Goal: Information Seeking & Learning: Learn about a topic

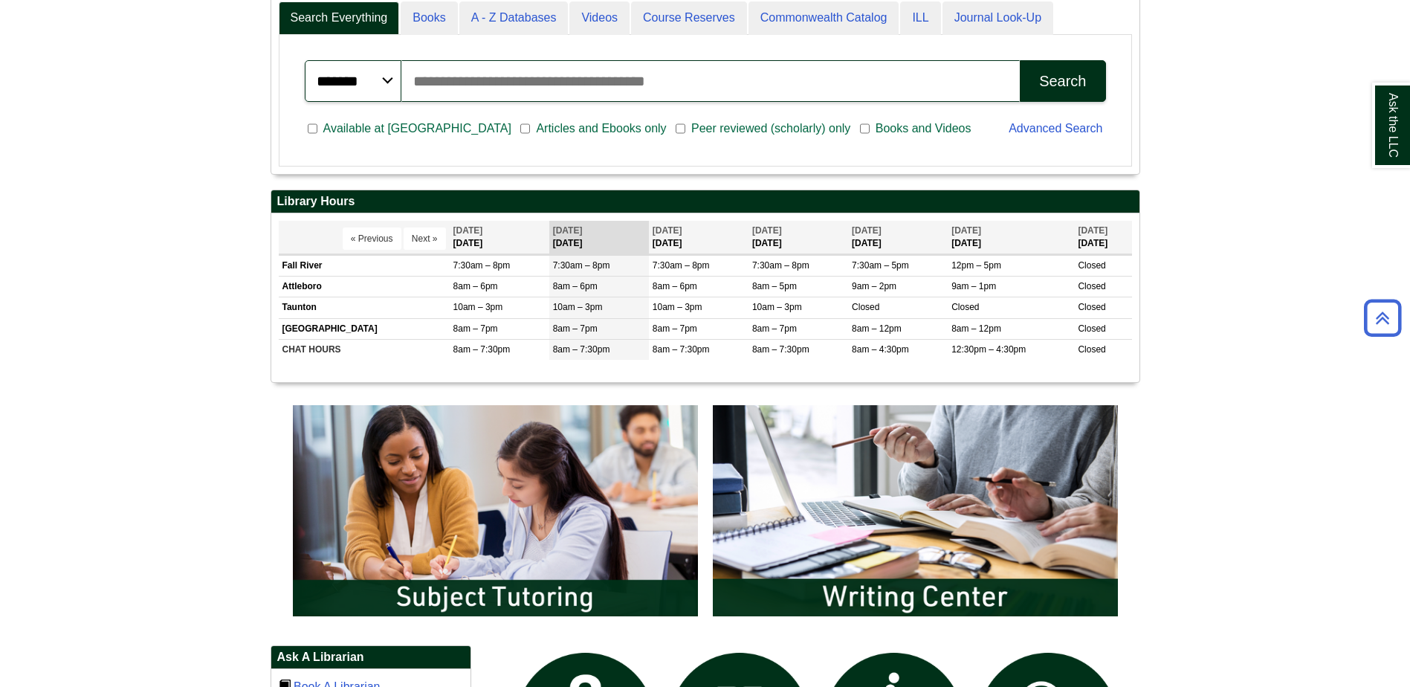
scroll to position [892, 0]
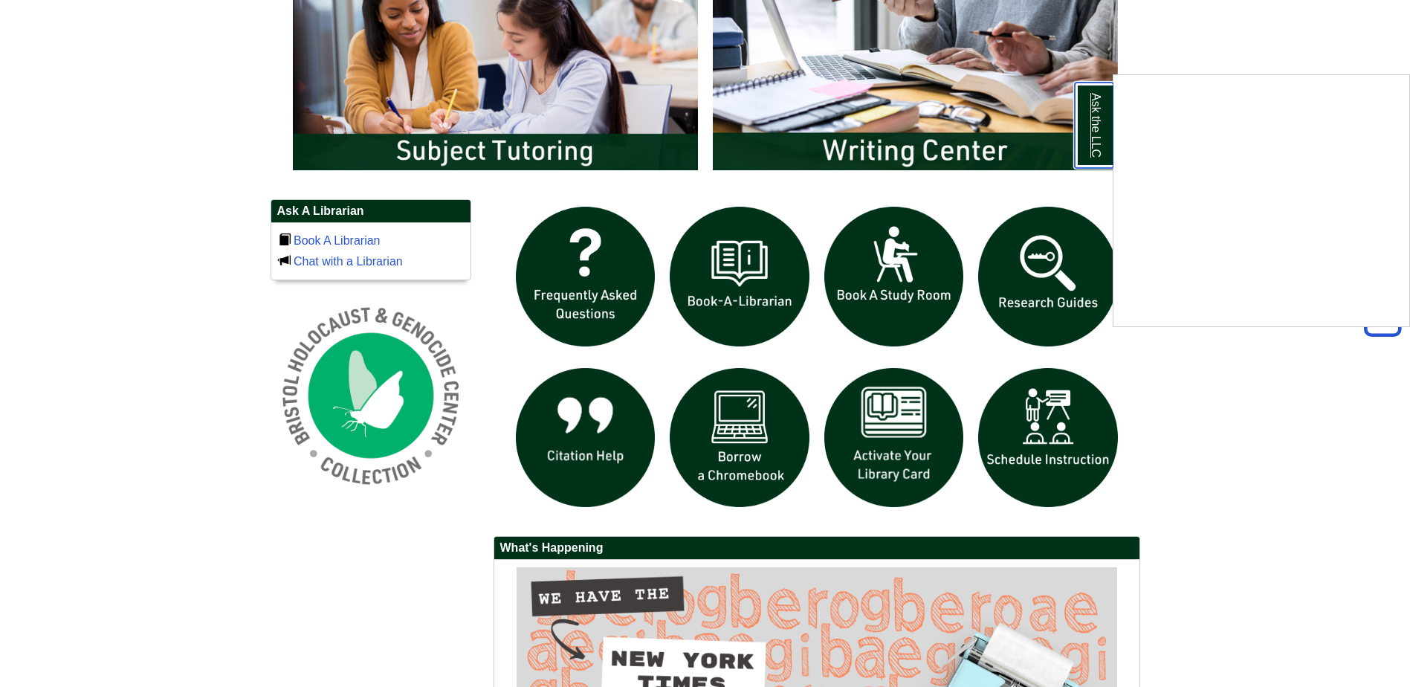
click at [1091, 150] on link "Ask the LLC" at bounding box center [1094, 125] width 39 height 85
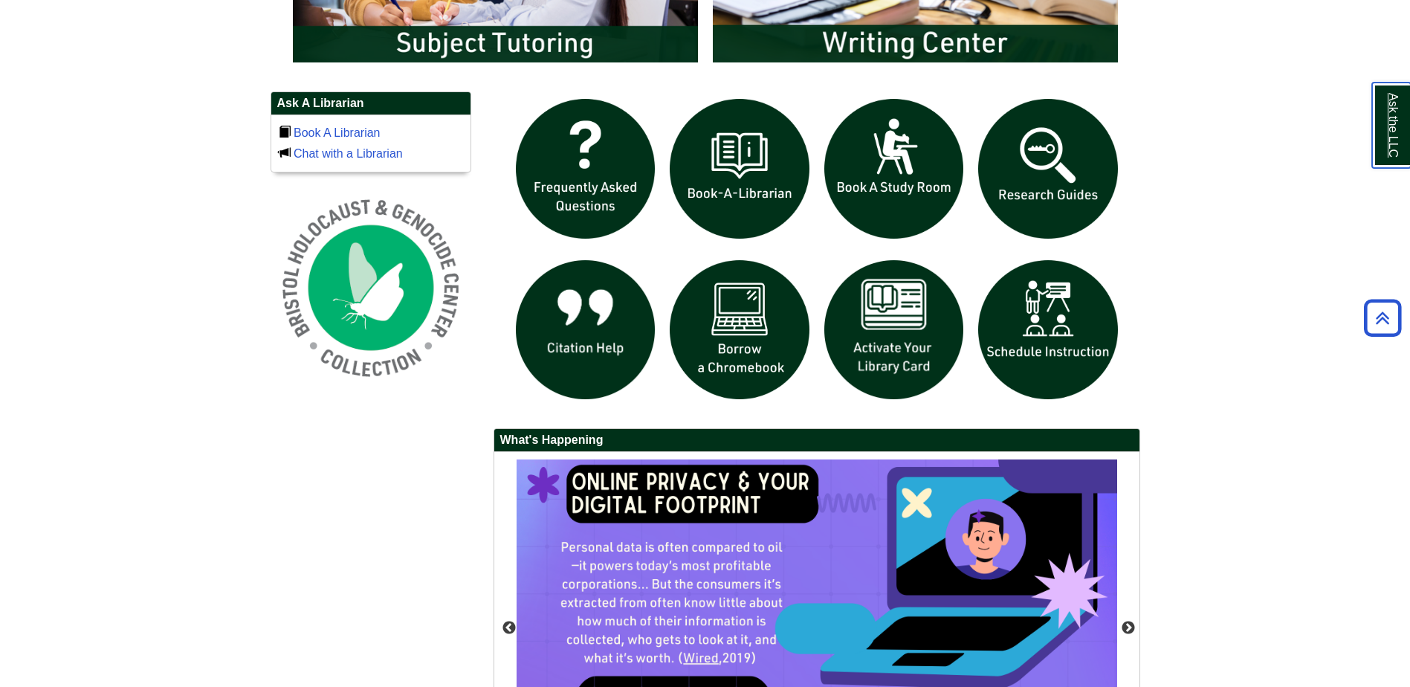
scroll to position [1212, 0]
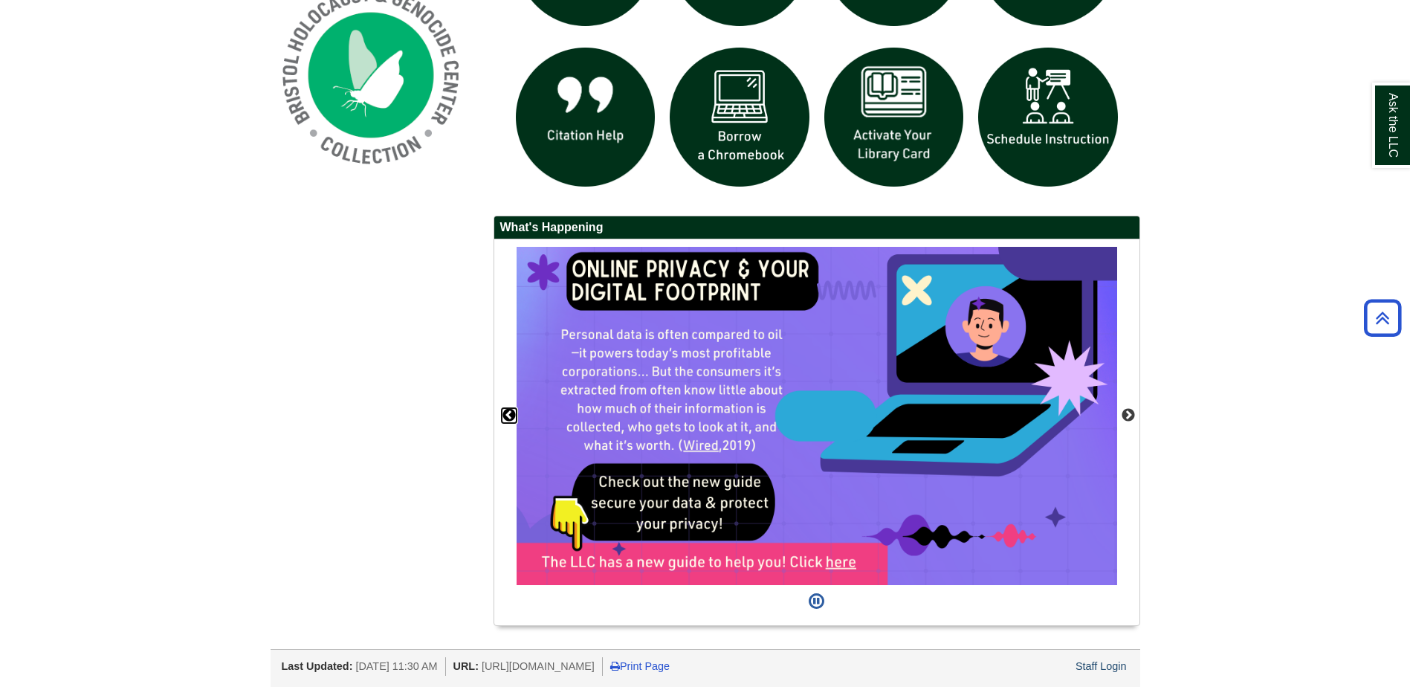
click at [508, 416] on button "Previous" at bounding box center [509, 415] width 15 height 15
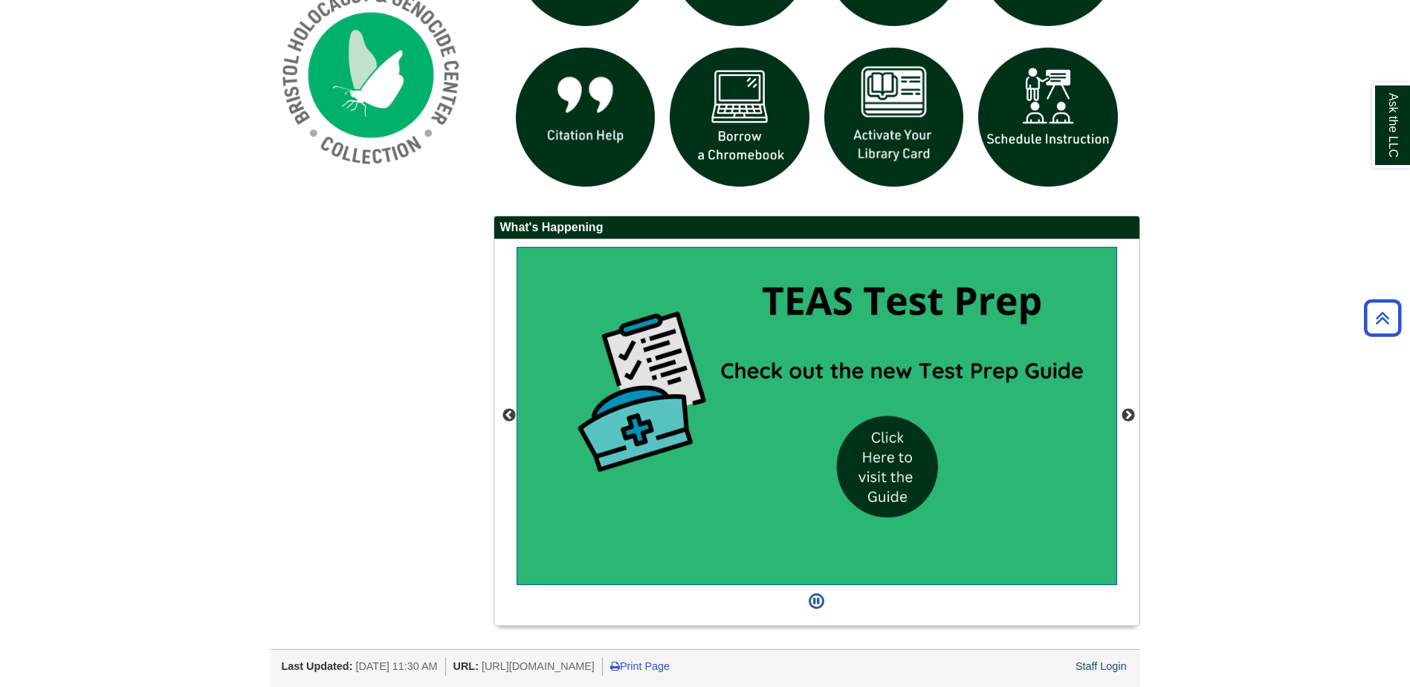
click at [889, 475] on img "slideshow" at bounding box center [817, 416] width 601 height 338
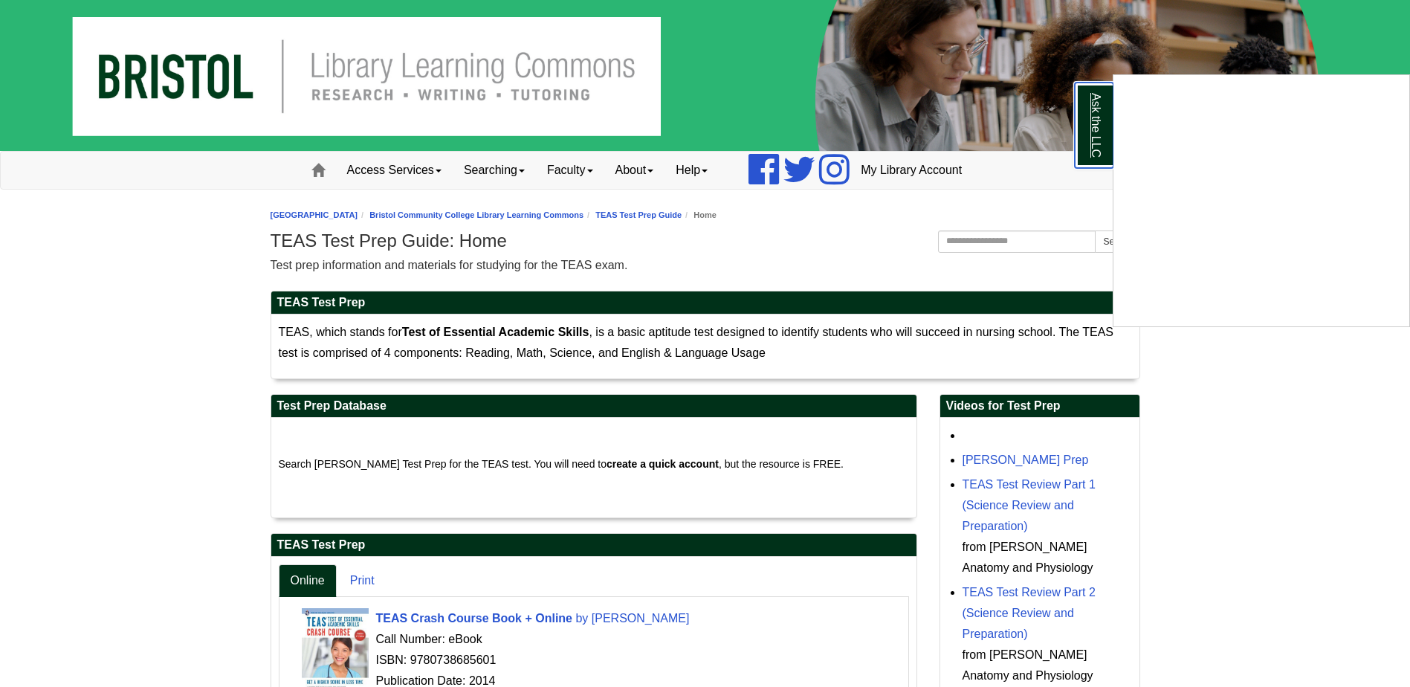
click at [1085, 130] on link "Ask the LLC" at bounding box center [1094, 125] width 39 height 85
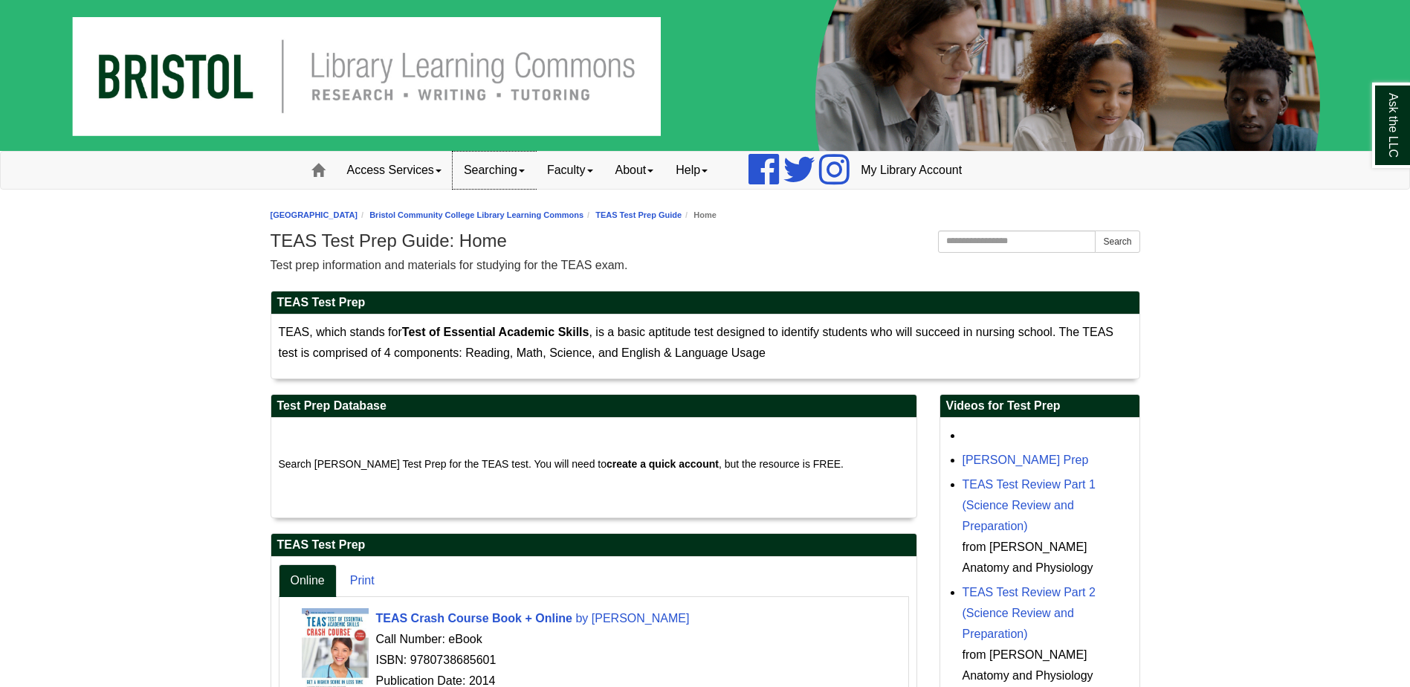
click at [507, 166] on link "Searching" at bounding box center [494, 170] width 83 height 37
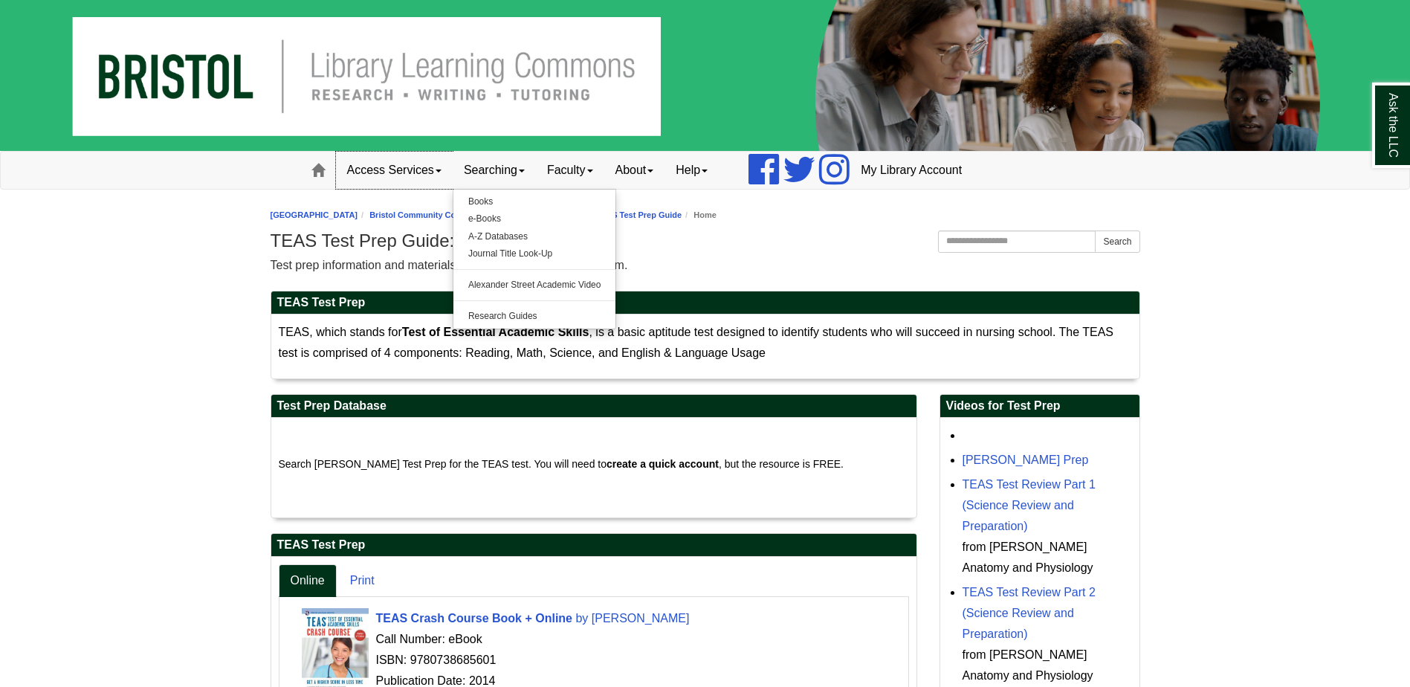
click at [411, 167] on link "Access Services" at bounding box center [394, 170] width 117 height 37
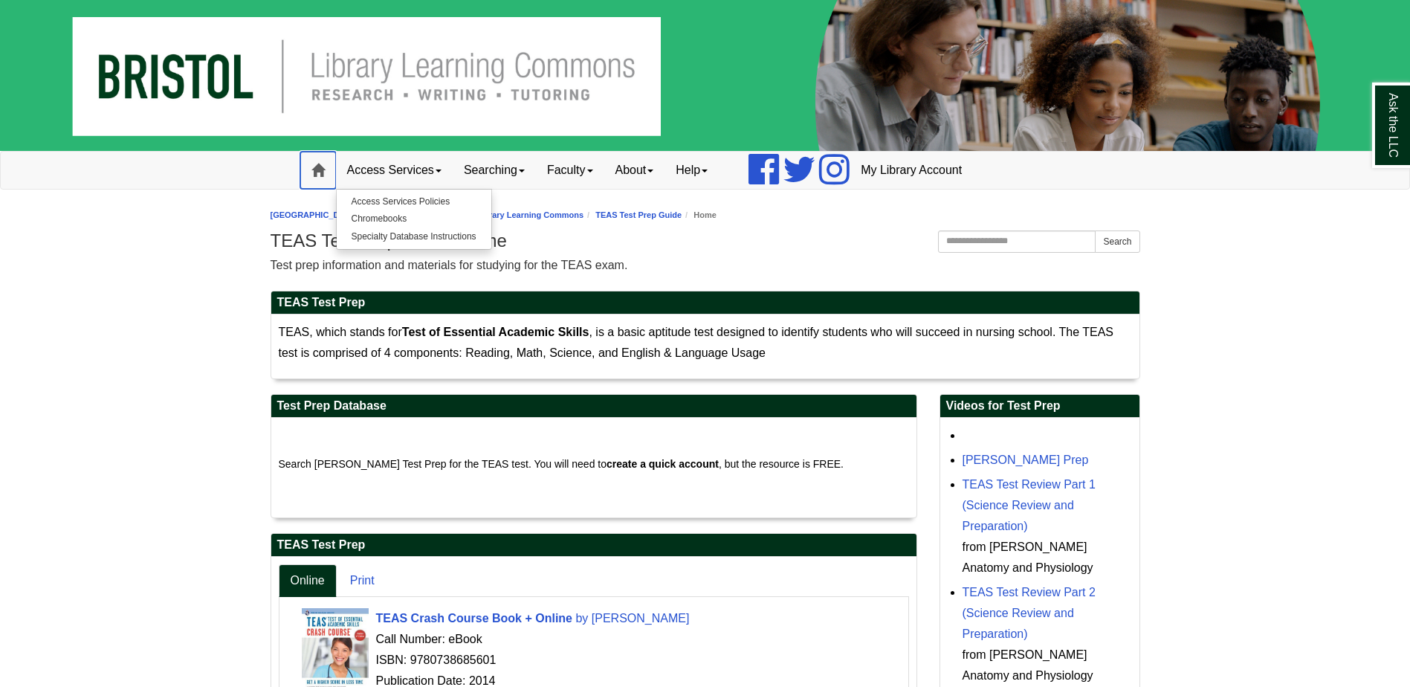
click at [319, 169] on span at bounding box center [317, 170] width 13 height 13
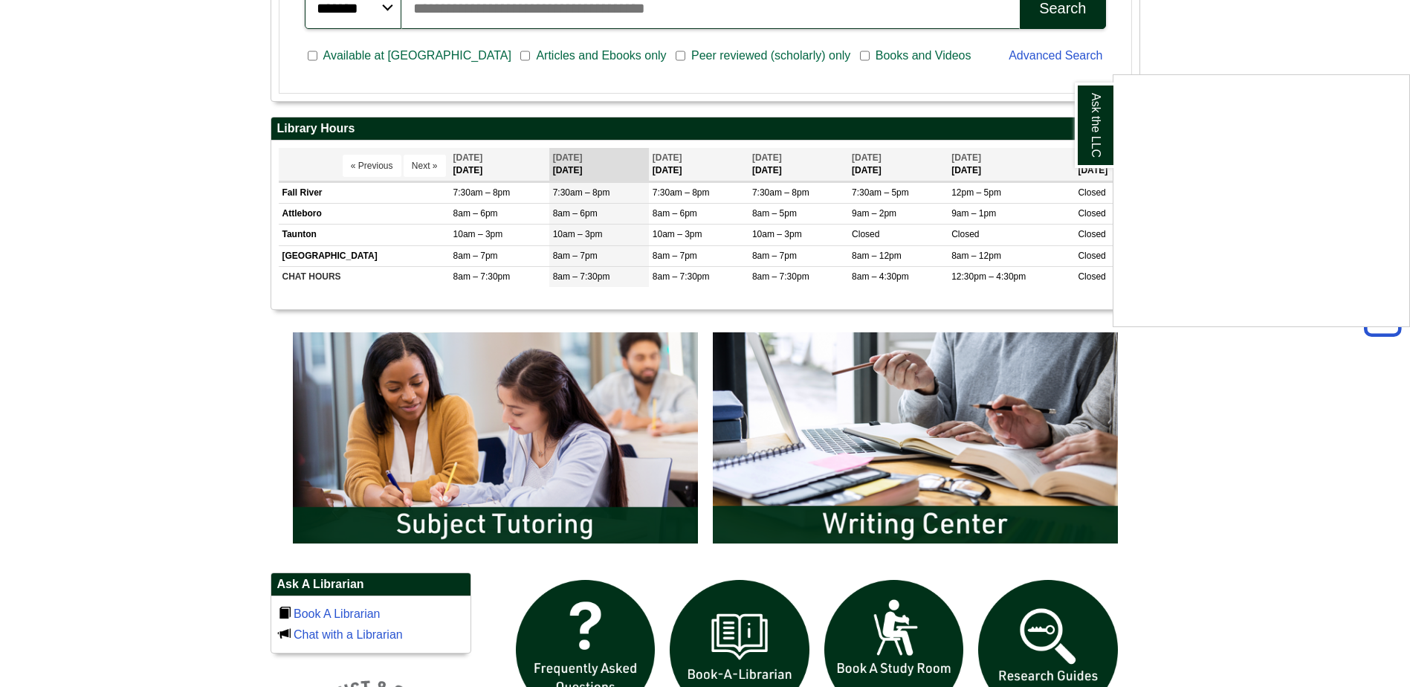
scroll to position [149, 0]
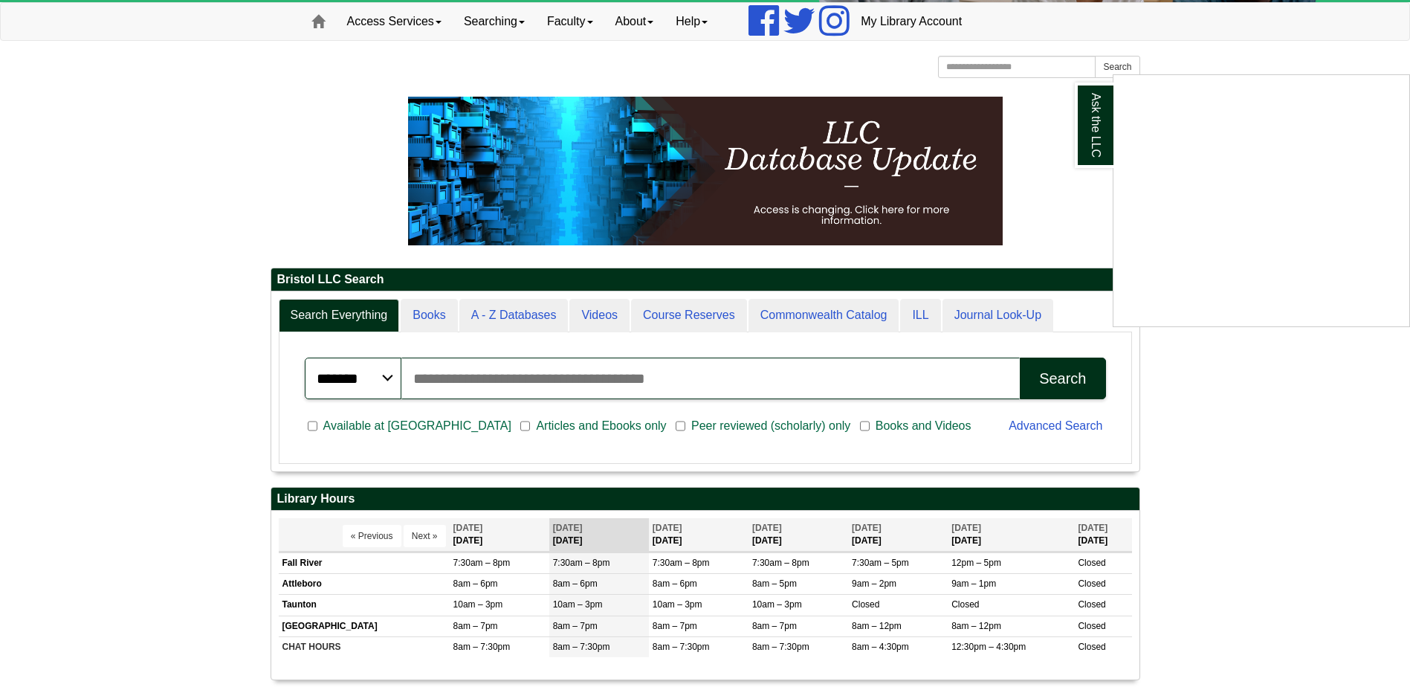
click at [444, 377] on div "Ask the LLC" at bounding box center [705, 343] width 1410 height 687
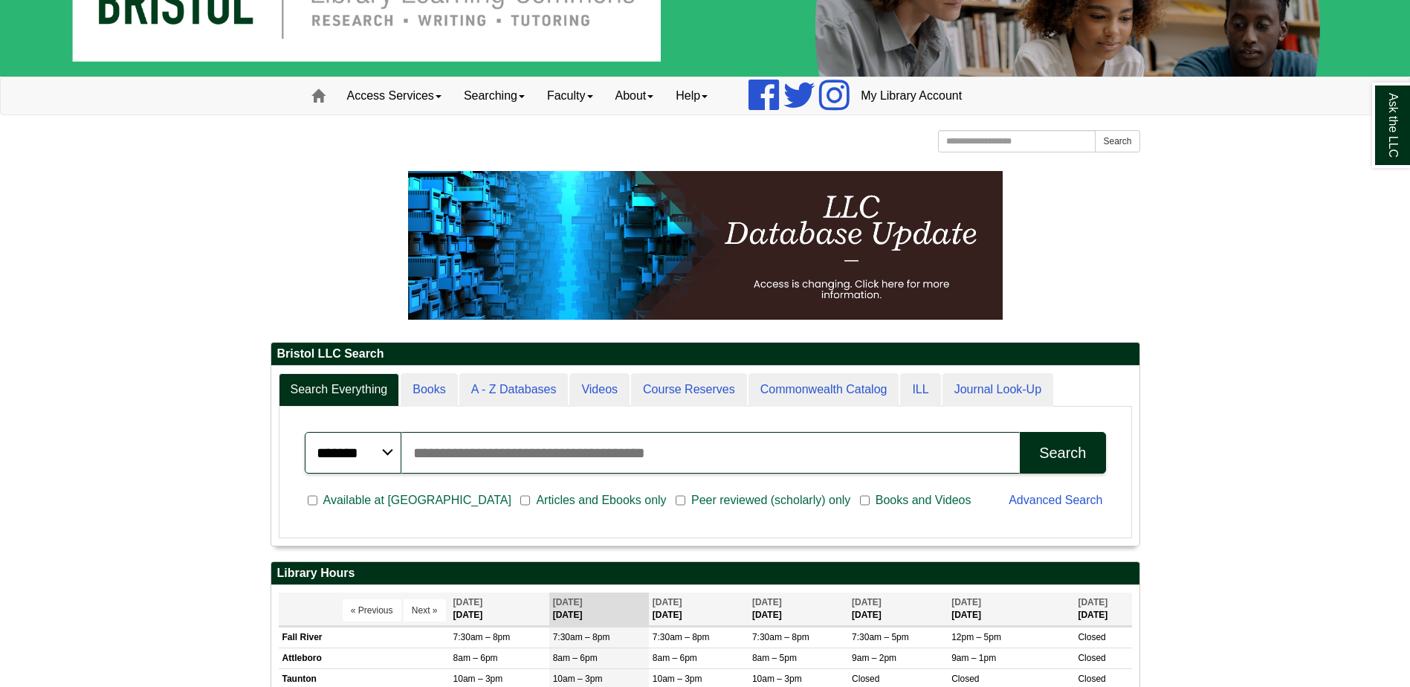
scroll to position [179, 868]
click at [443, 453] on input "Search articles, books, journals & more" at bounding box center [710, 453] width 619 height 42
type input "**********"
click at [1020, 432] on button "Search" at bounding box center [1062, 453] width 85 height 42
